Goal: Task Accomplishment & Management: Complete application form

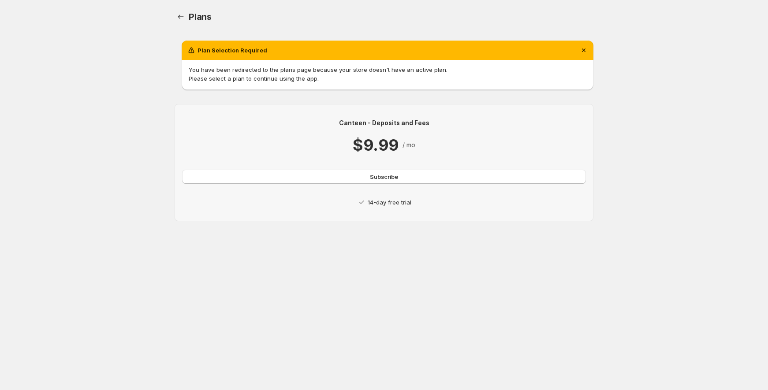
click at [380, 204] on p "14-day free trial" at bounding box center [390, 202] width 44 height 9
click at [369, 204] on p "14-day free trial" at bounding box center [390, 202] width 44 height 9
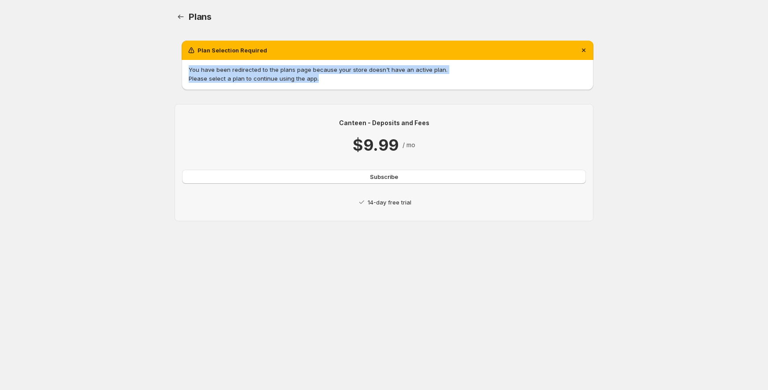
drag, startPoint x: 275, startPoint y: 80, endPoint x: 182, endPoint y: 67, distance: 93.4
click at [182, 67] on div "You have been redirected to the plans page because your store doesn't have an a…" at bounding box center [388, 75] width 412 height 30
click at [176, 54] on div at bounding box center [176, 54] width 0 height 0
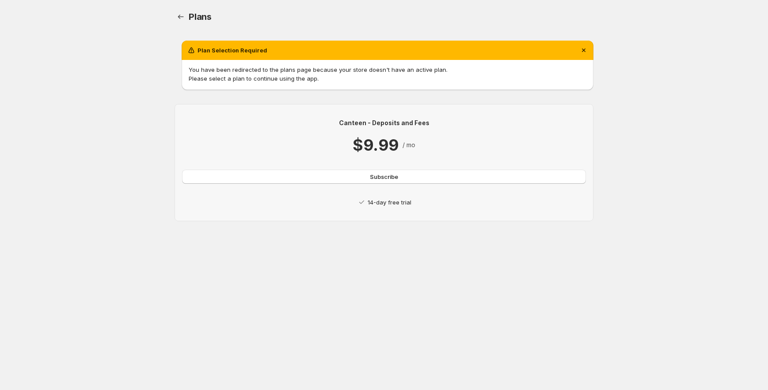
click at [473, 169] on div "Canteen - Deposits and Fees $9.99 / mo Subscribe 14-day free trial" at bounding box center [384, 163] width 404 height 88
click at [391, 205] on p "14-day free trial" at bounding box center [390, 202] width 44 height 9
click at [383, 180] on span "Subscribe" at bounding box center [384, 176] width 28 height 9
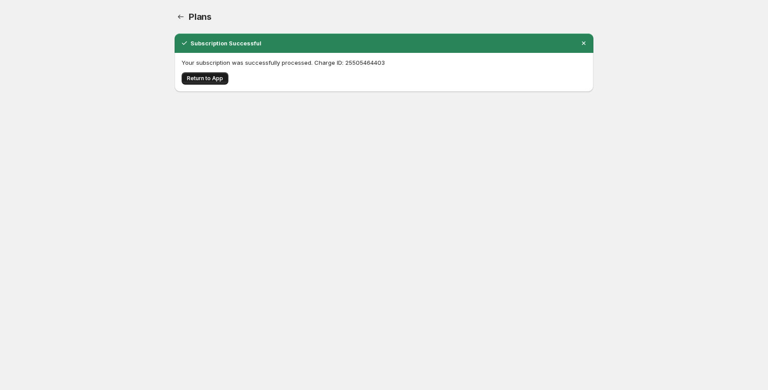
click at [201, 81] on span "Return to App" at bounding box center [205, 78] width 36 height 7
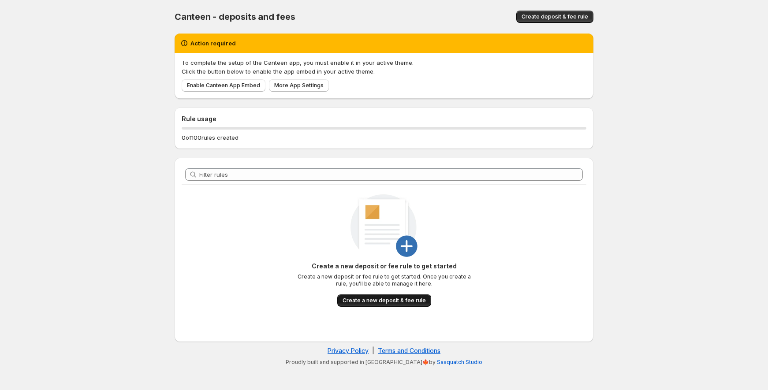
click at [406, 302] on span "Create a new deposit & fee rule" at bounding box center [384, 300] width 83 height 7
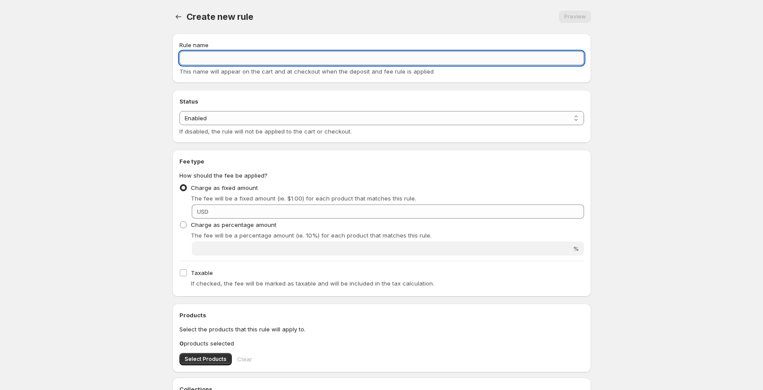
click at [240, 56] on input "Rule name" at bounding box center [382, 58] width 405 height 14
type input "test"
click at [691, 176] on body "Home Help test. This page is ready test Preview More actions Preview Rule name …" at bounding box center [381, 195] width 763 height 390
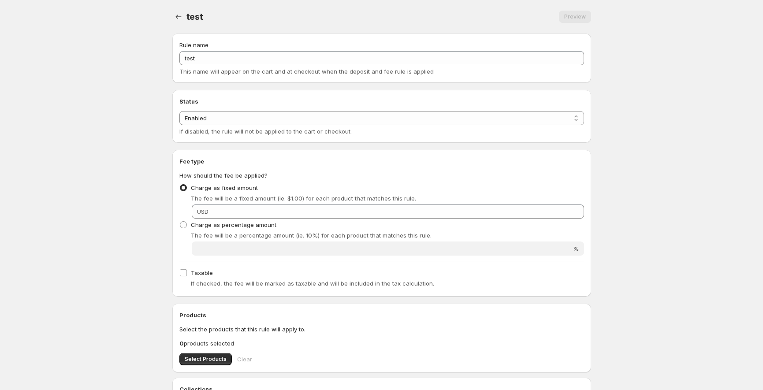
scroll to position [98, 0]
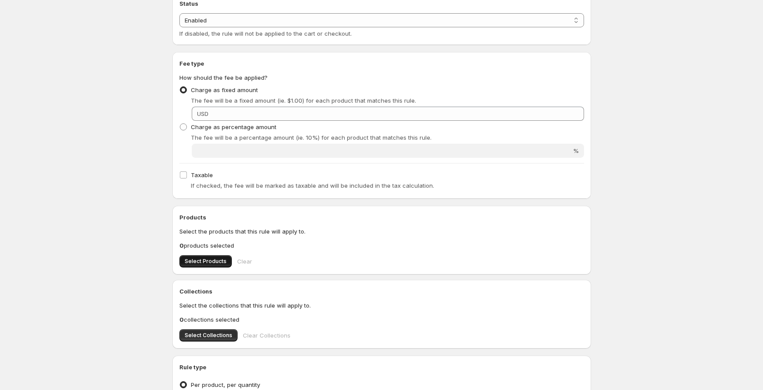
click at [194, 264] on span "Select Products" at bounding box center [206, 261] width 42 height 7
click at [194, 337] on span "Select Collections" at bounding box center [209, 335] width 48 height 7
click at [191, 262] on span "Select Products" at bounding box center [206, 261] width 42 height 7
click at [217, 334] on span "Select Collections" at bounding box center [209, 335] width 48 height 7
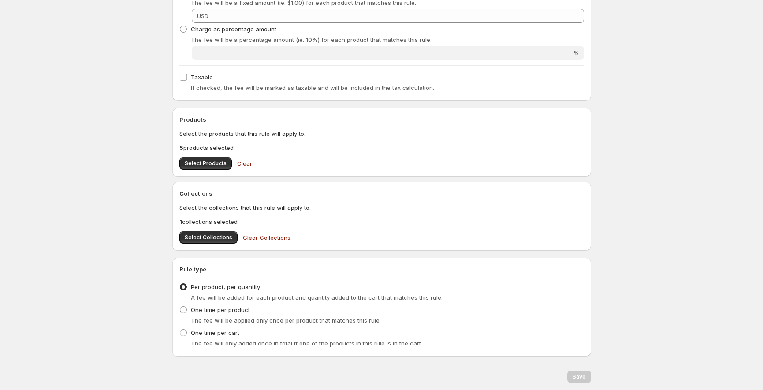
scroll to position [223, 0]
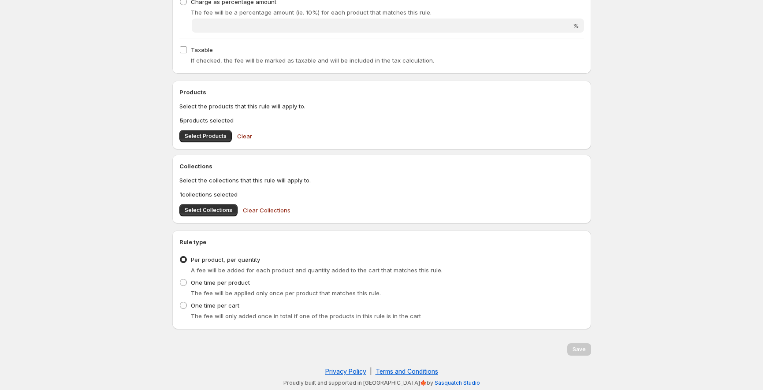
click at [582, 351] on div "Save" at bounding box center [580, 350] width 24 height 12
click at [180, 284] on span at bounding box center [183, 282] width 7 height 7
click at [180, 280] on input "One time per product" at bounding box center [180, 279] width 0 height 0
radio input "true"
click at [184, 303] on span at bounding box center [183, 305] width 7 height 7
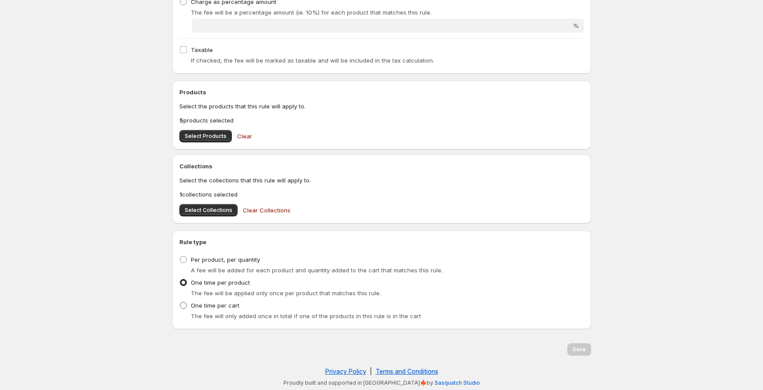
click at [180, 303] on input "One time per cart" at bounding box center [180, 302] width 0 height 0
radio input "true"
click at [185, 257] on span at bounding box center [183, 259] width 7 height 7
click at [180, 257] on input "Per product, per quantity" at bounding box center [180, 256] width 0 height 0
radio input "true"
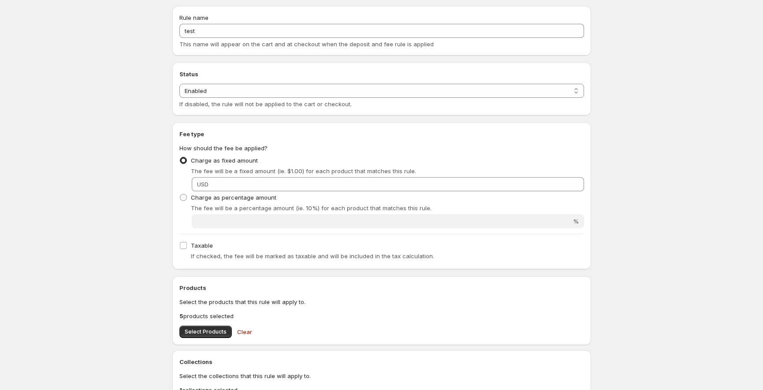
scroll to position [0, 0]
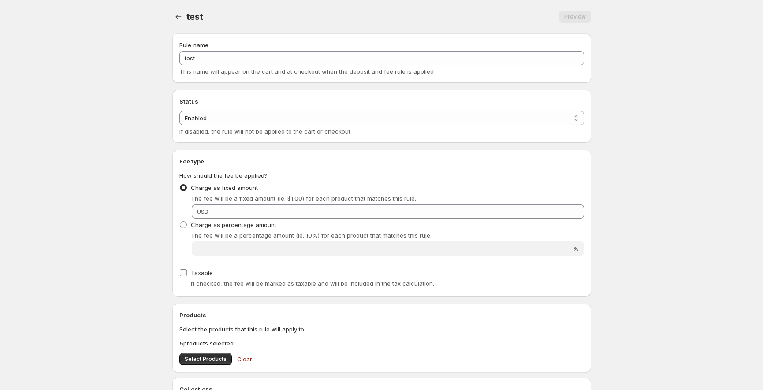
click at [186, 275] on input "Taxable" at bounding box center [183, 272] width 7 height 7
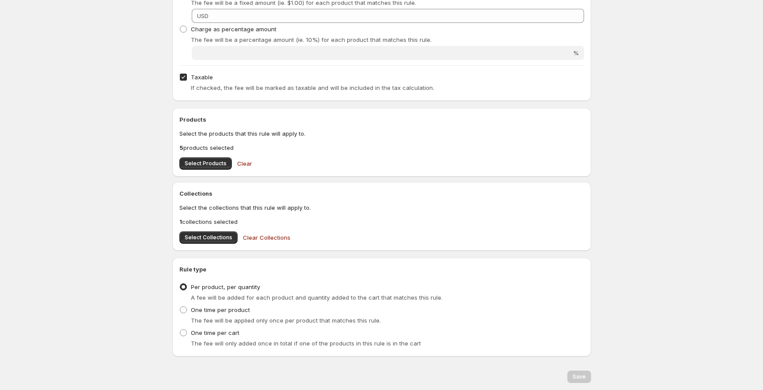
click at [184, 74] on input "Taxable" at bounding box center [183, 77] width 7 height 7
checkbox input "false"
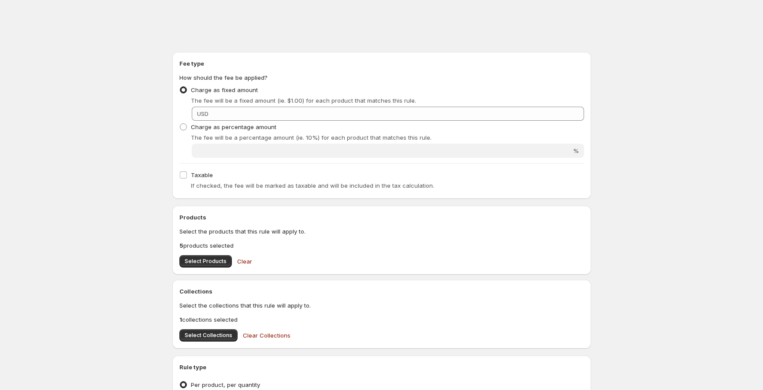
scroll to position [0, 0]
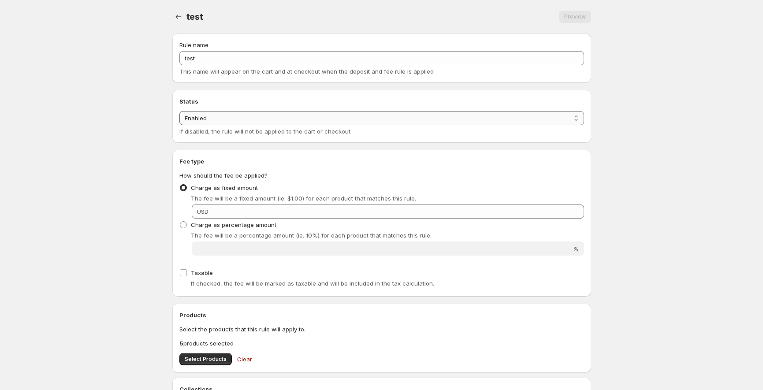
click at [268, 124] on select "Enabled Disabled" at bounding box center [382, 118] width 405 height 14
click at [268, 119] on select "Enabled Disabled" at bounding box center [382, 118] width 405 height 14
click at [228, 221] on span "Charge as percentage amount" at bounding box center [234, 224] width 86 height 7
click at [180, 221] on input "Charge as percentage amount" at bounding box center [180, 221] width 0 height 0
radio input "true"
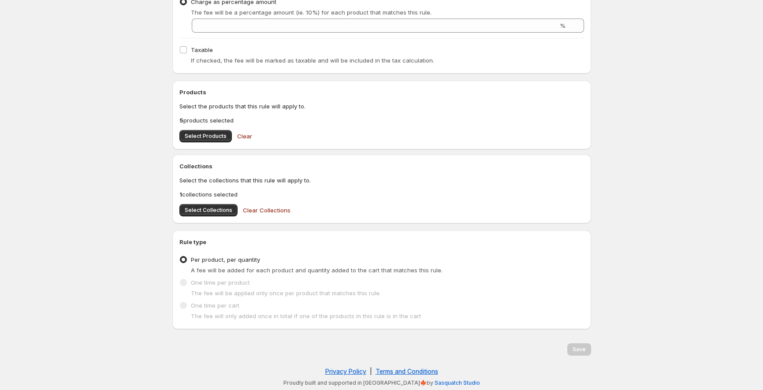
scroll to position [125, 0]
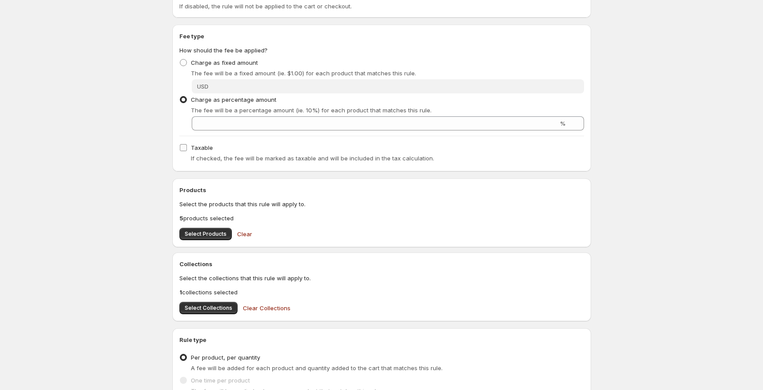
click at [186, 148] on input "Taxable" at bounding box center [183, 147] width 7 height 7
checkbox input "true"
click at [184, 64] on span at bounding box center [183, 62] width 7 height 7
click at [180, 60] on input "Charge as fixed amount" at bounding box center [180, 59] width 0 height 0
radio input "true"
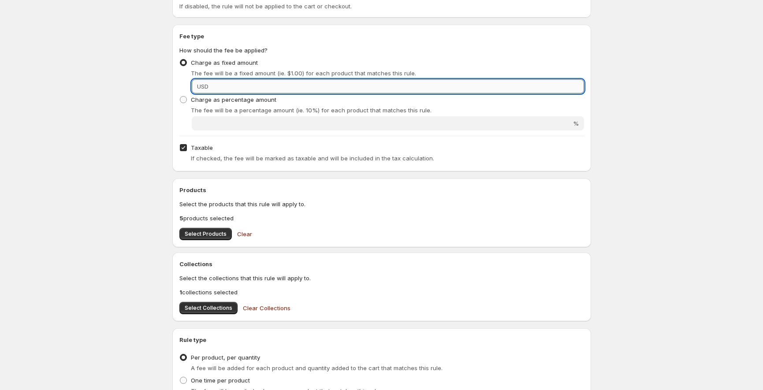
click at [457, 81] on input "Fixed amount" at bounding box center [397, 86] width 373 height 14
click at [318, 86] on input "Fixed amount" at bounding box center [397, 86] width 373 height 14
type input "U"
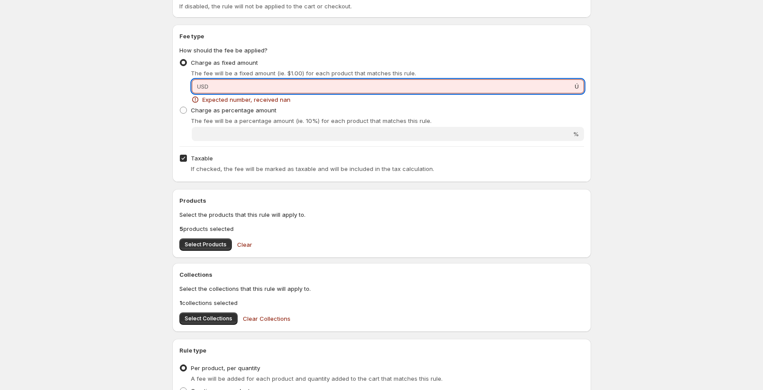
click at [318, 86] on input "Ú" at bounding box center [397, 86] width 373 height 14
click at [283, 85] on input "1Ú" at bounding box center [397, 86] width 373 height 14
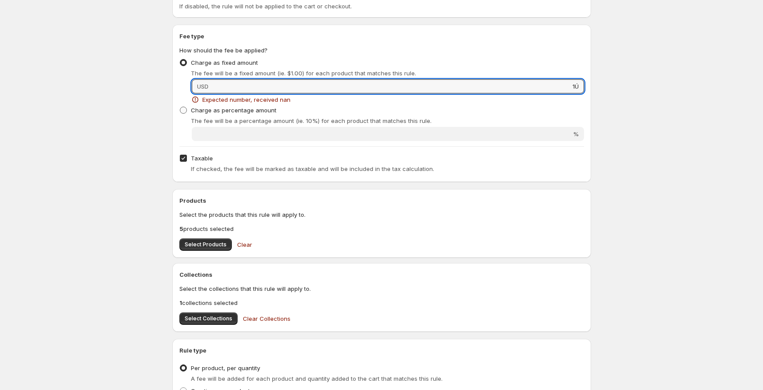
type input "1Ú"
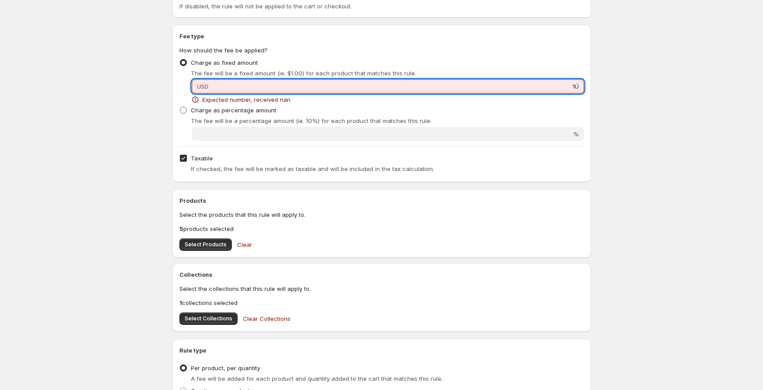
click at [188, 111] on label "Charge as percentage amount" at bounding box center [228, 110] width 97 height 12
click at [180, 107] on input "Charge as percentage amount" at bounding box center [180, 107] width 0 height 0
radio input "true"
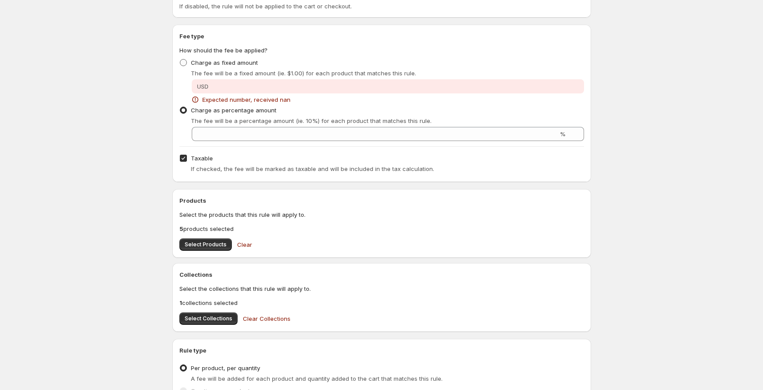
click at [181, 61] on span at bounding box center [183, 62] width 7 height 7
click at [180, 60] on input "Charge as fixed amount" at bounding box center [180, 59] width 0 height 0
radio input "true"
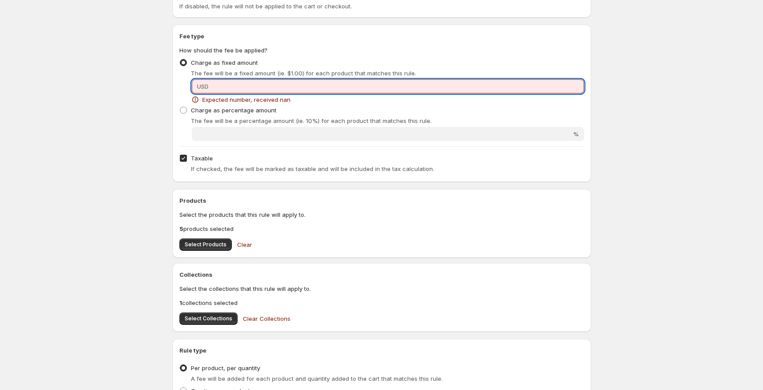
click at [212, 86] on input "Fixed amount" at bounding box center [397, 86] width 373 height 14
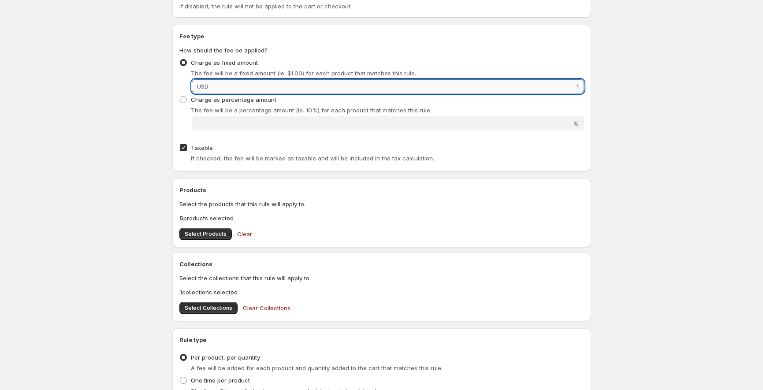
click at [212, 86] on input "1" at bounding box center [397, 86] width 373 height 14
click at [212, 86] on input "111" at bounding box center [397, 86] width 373 height 14
drag, startPoint x: 558, startPoint y: 81, endPoint x: 638, endPoint y: 83, distance: 79.9
click at [635, 83] on body "Home Help test. This page is ready test Preview More actions Preview Rule name …" at bounding box center [381, 70] width 763 height 390
type input "10"
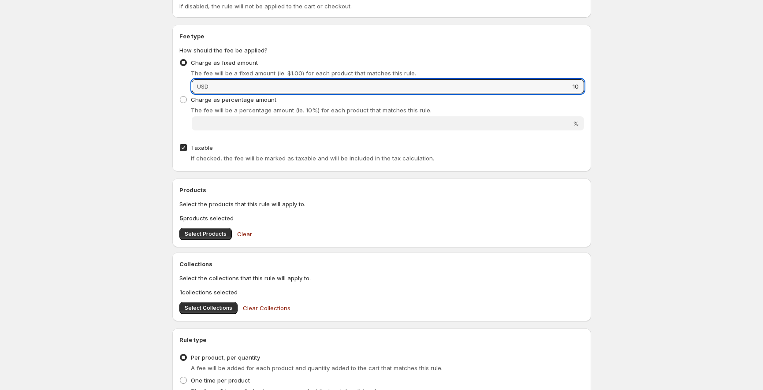
click at [624, 86] on body "Home Help test. This page is ready test Preview More actions Preview Rule name …" at bounding box center [381, 70] width 763 height 390
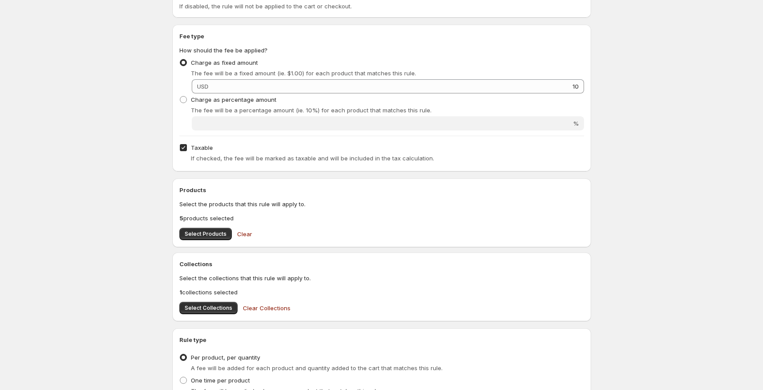
scroll to position [223, 0]
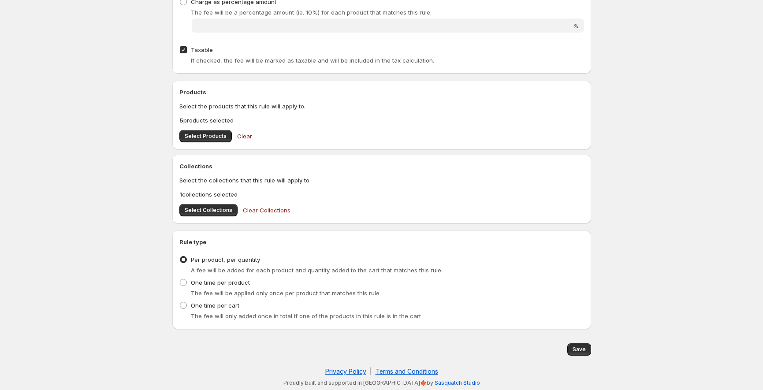
click at [184, 48] on input "Taxable" at bounding box center [183, 49] width 7 height 7
checkbox input "false"
click at [580, 353] on button "Save" at bounding box center [580, 350] width 24 height 12
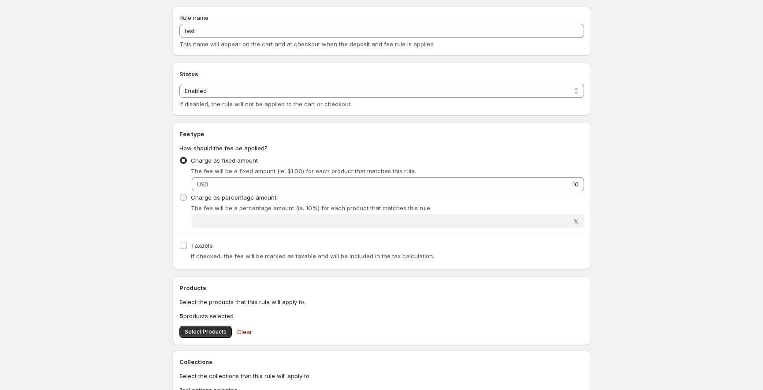
scroll to position [0, 0]
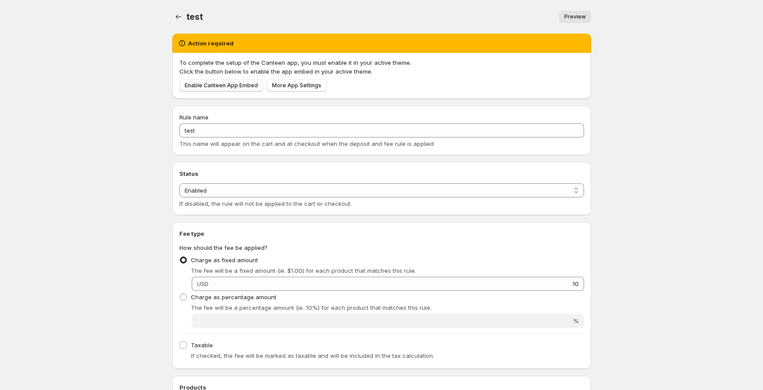
click at [221, 85] on span "Enable Canteen App Embed" at bounding box center [221, 85] width 73 height 7
